Goal: Information Seeking & Learning: Learn about a topic

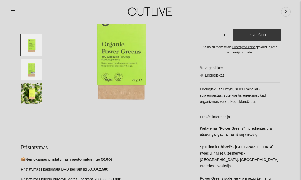
scroll to position [70, 0]
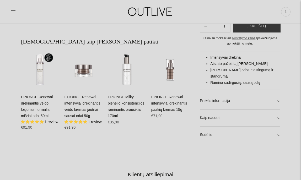
scroll to position [300, 0]
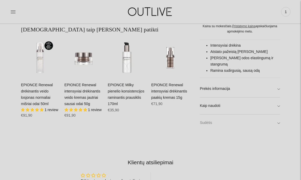
click at [215, 122] on link "Sudėtis" at bounding box center [240, 123] width 80 height 17
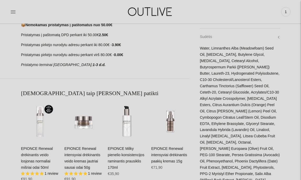
scroll to position [234, 0]
